Goal: Task Accomplishment & Management: Use online tool/utility

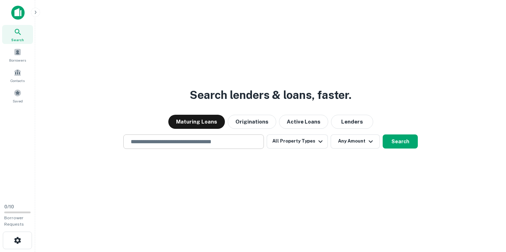
click at [195, 140] on input "text" at bounding box center [194, 141] width 134 height 8
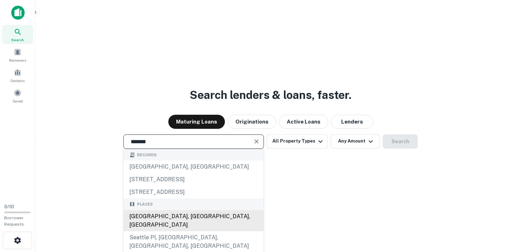
click at [160, 215] on div "[GEOGRAPHIC_DATA], [GEOGRAPHIC_DATA], [GEOGRAPHIC_DATA]" at bounding box center [194, 220] width 140 height 21
type input "**********"
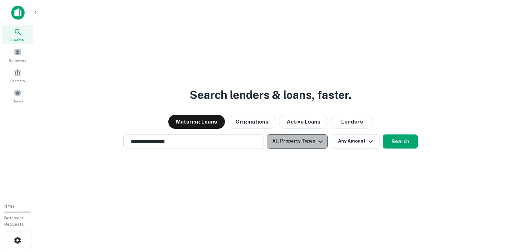
click at [304, 142] on button "All Property Types" at bounding box center [297, 141] width 61 height 14
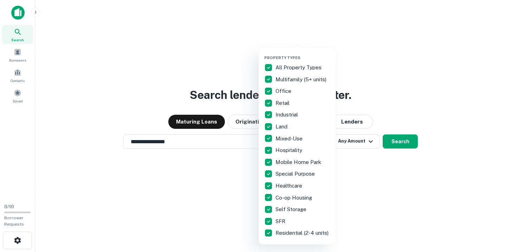
click at [211, 158] on div at bounding box center [253, 126] width 506 height 252
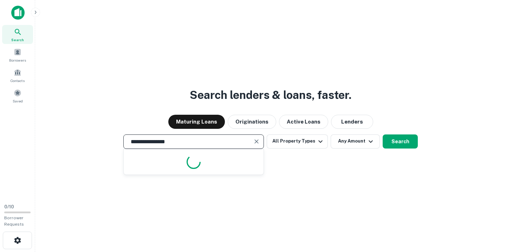
click at [174, 139] on input "**********" at bounding box center [189, 141] width 124 height 8
click at [302, 161] on div "**********" at bounding box center [271, 143] width 460 height 252
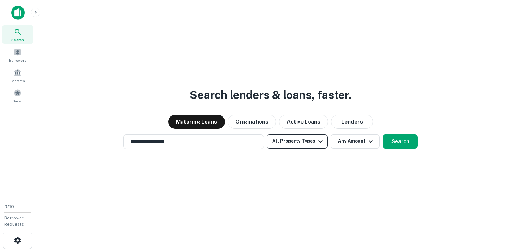
click at [316, 144] on icon "button" at bounding box center [320, 141] width 8 height 8
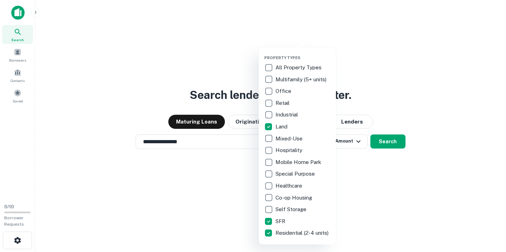
click at [267, 228] on div "Residential (2-4 units)" at bounding box center [297, 233] width 66 height 12
click at [264, 230] on div "Property Types All Property Types Multifamily (5+ units) Office Retail Industri…" at bounding box center [297, 145] width 77 height 197
click at [248, 182] on div at bounding box center [253, 126] width 506 height 252
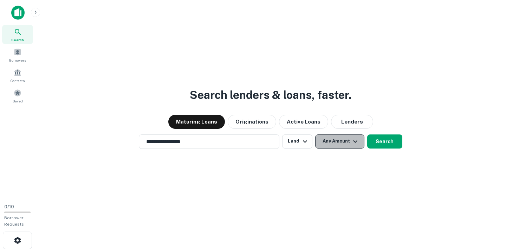
click at [338, 141] on button "Any Amount" at bounding box center [339, 141] width 49 height 14
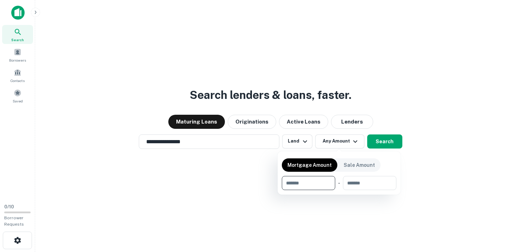
click at [240, 162] on div at bounding box center [253, 126] width 506 height 252
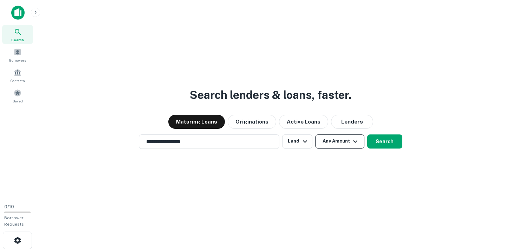
click at [348, 146] on button "Any Amount" at bounding box center [339, 141] width 49 height 14
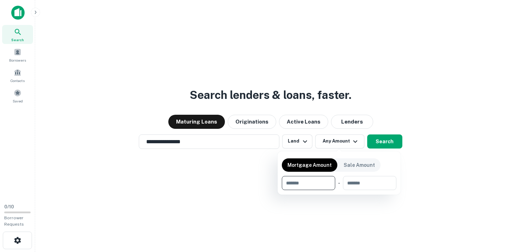
click at [371, 90] on div at bounding box center [253, 126] width 506 height 252
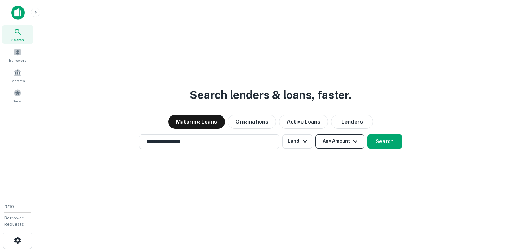
click at [343, 143] on button "Any Amount" at bounding box center [339, 141] width 49 height 14
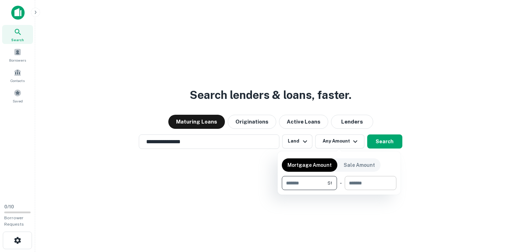
type input "*"
click at [356, 181] on input "number" at bounding box center [368, 183] width 47 height 14
type input "**"
click at [384, 143] on div at bounding box center [253, 126] width 506 height 252
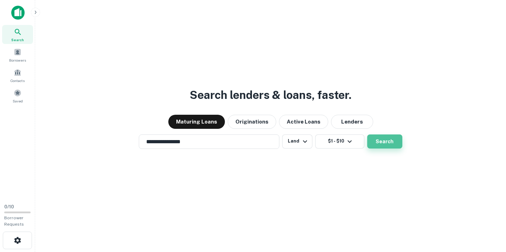
click at [383, 143] on button "Search" at bounding box center [384, 141] width 35 height 14
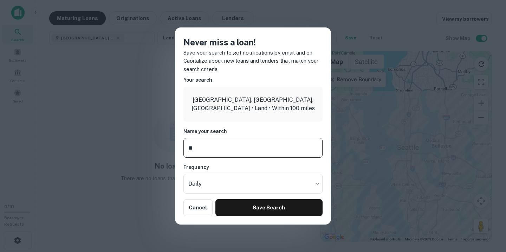
type input "*"
type input "**********"
click at [224, 181] on body "Search Borrowers Contacts Saved 0 / 10 Borrower Requests Maturing Loans Origina…" at bounding box center [253, 126] width 506 height 252
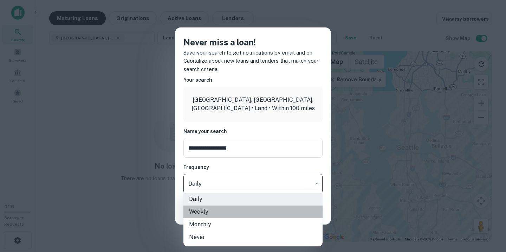
click at [206, 213] on li "Weekly" at bounding box center [252, 211] width 139 height 13
type input "******"
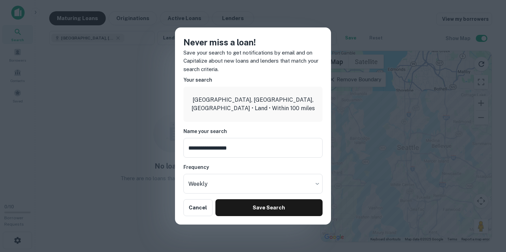
click at [254, 165] on h6 "Frequency" at bounding box center [252, 167] width 139 height 8
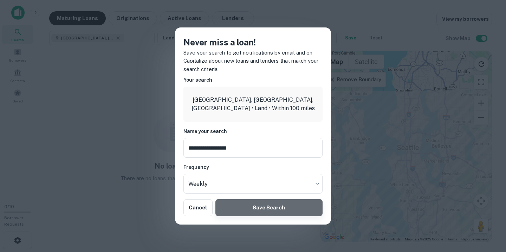
click at [252, 213] on button "Save Search" at bounding box center [268, 207] width 107 height 17
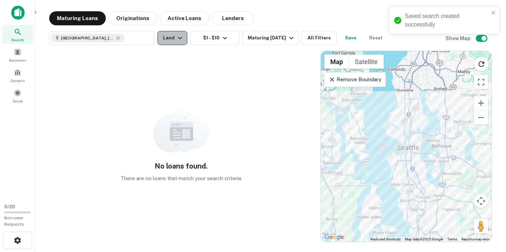
click at [172, 37] on button "Land" at bounding box center [172, 38] width 30 height 14
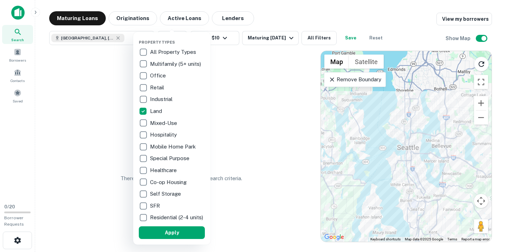
click at [151, 112] on p "Land" at bounding box center [156, 111] width 13 height 8
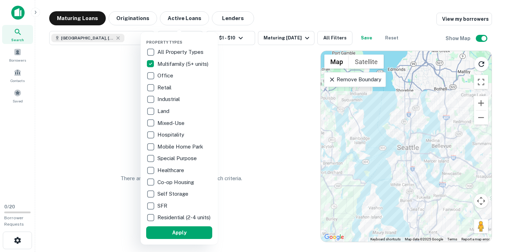
click at [286, 110] on div at bounding box center [253, 126] width 506 height 252
